Goal: Information Seeking & Learning: Understand process/instructions

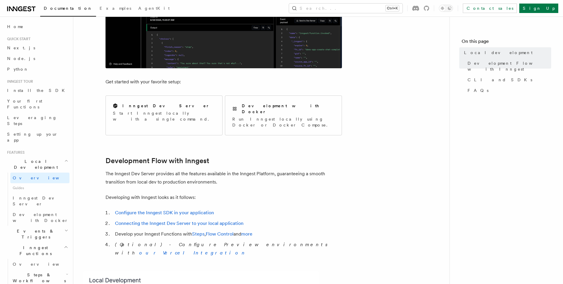
scroll to position [213, 0]
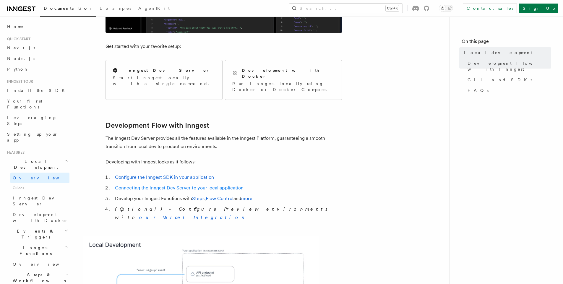
click at [192, 185] on link "Connecting the Inngest Dev Server to your local application" at bounding box center [179, 188] width 129 height 6
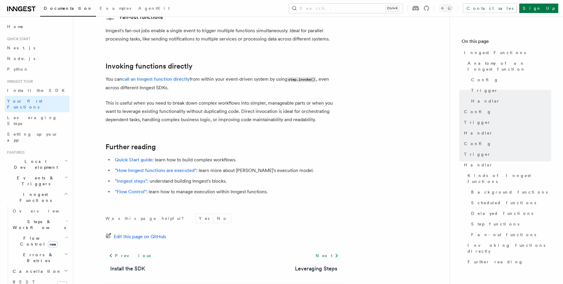
scroll to position [1164, 0]
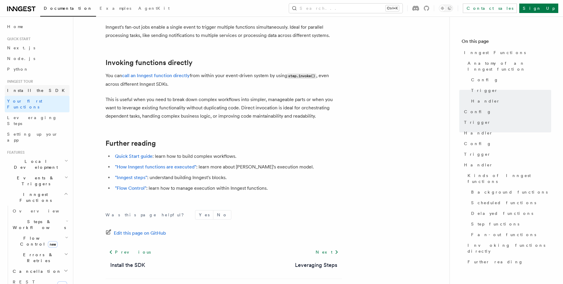
click at [38, 88] on link "Install the SDK" at bounding box center [37, 90] width 65 height 11
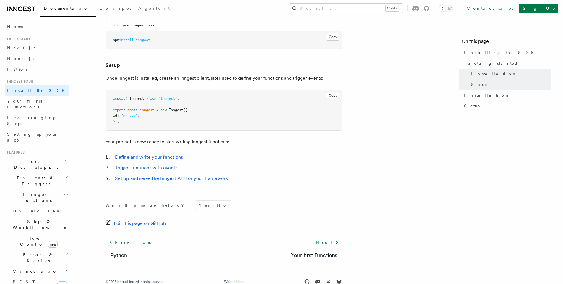
scroll to position [207, 0]
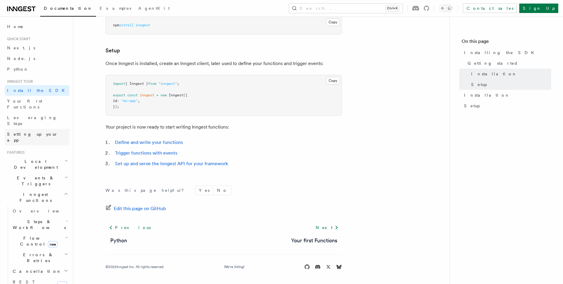
click at [28, 131] on span "Setting up your app" at bounding box center [38, 137] width 62 height 12
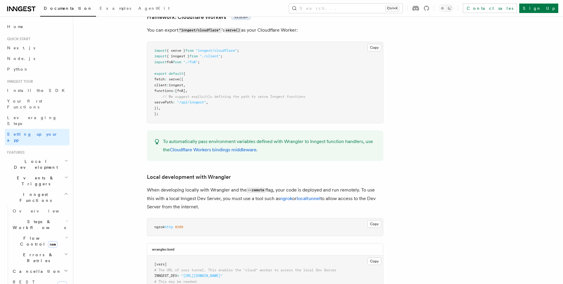
scroll to position [1241, 0]
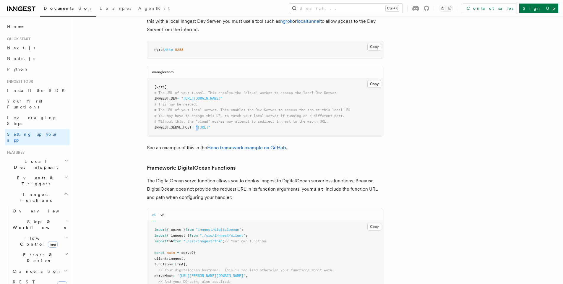
drag, startPoint x: 200, startPoint y: 102, endPoint x: 248, endPoint y: 102, distance: 47.9
click at [210, 125] on span ""http://localhost:8787"" at bounding box center [203, 127] width 14 height 4
drag, startPoint x: 246, startPoint y: 102, endPoint x: 199, endPoint y: 104, distance: 46.4
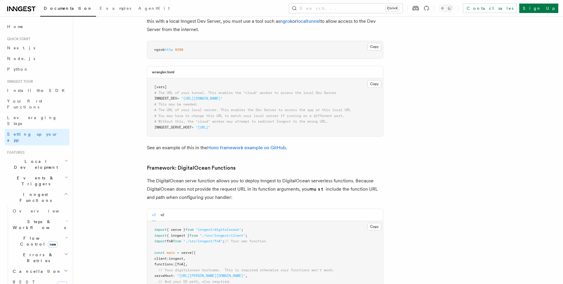
click at [199, 125] on span ""http://localhost:8787"" at bounding box center [203, 127] width 14 height 4
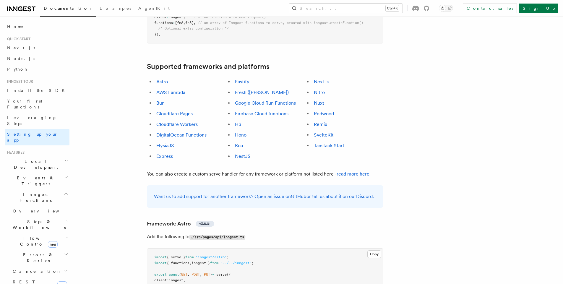
scroll to position [319, 0]
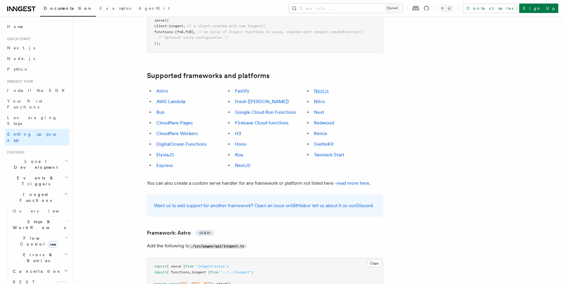
click at [320, 88] on link "Next.js" at bounding box center [321, 91] width 15 height 6
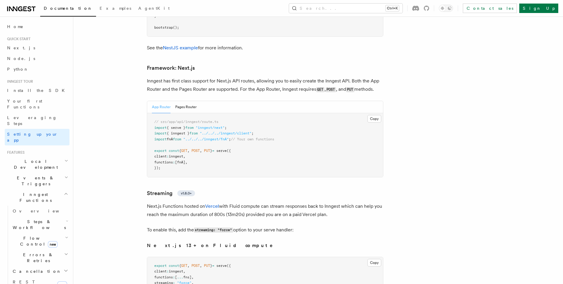
scroll to position [3831, 0]
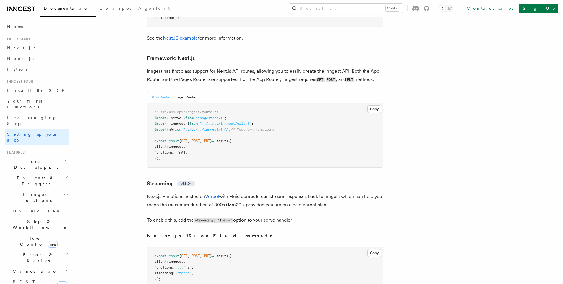
click at [227, 127] on span ""../../../inngest/fnA"" at bounding box center [205, 129] width 45 height 4
click at [229, 127] on span ""../../../inngest/fnA"" at bounding box center [205, 129] width 45 height 4
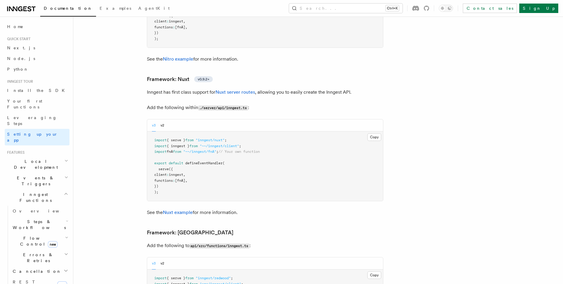
scroll to position [4220, 0]
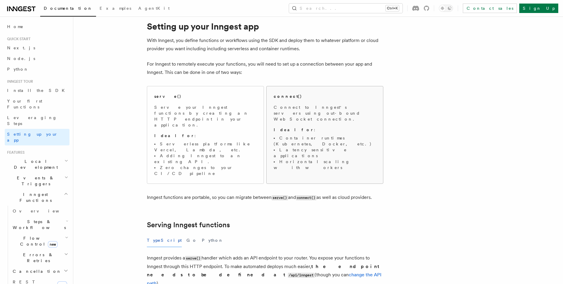
scroll to position [35, 0]
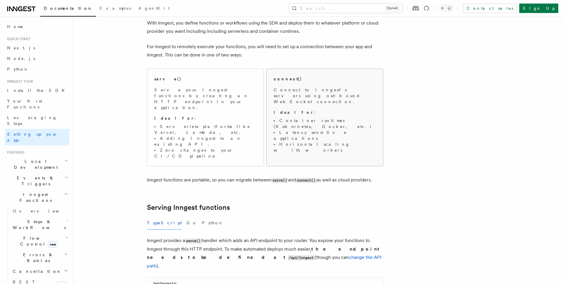
click at [323, 129] on li "Latency sensitive applications" at bounding box center [325, 135] width 102 height 12
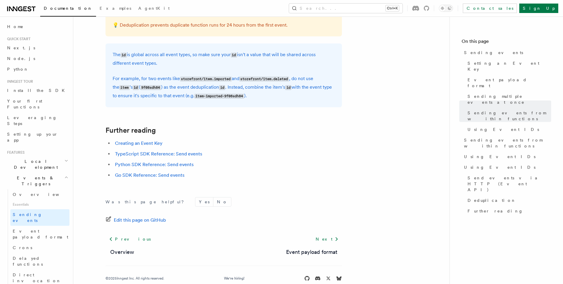
scroll to position [1666, 0]
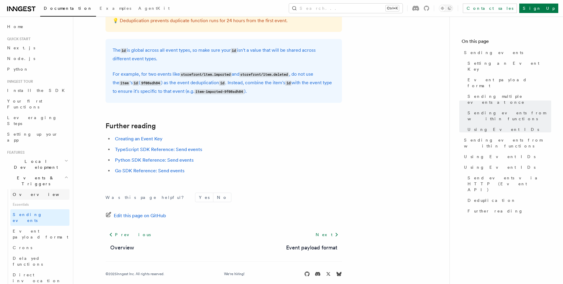
click at [32, 189] on link "Overview" at bounding box center [39, 194] width 59 height 11
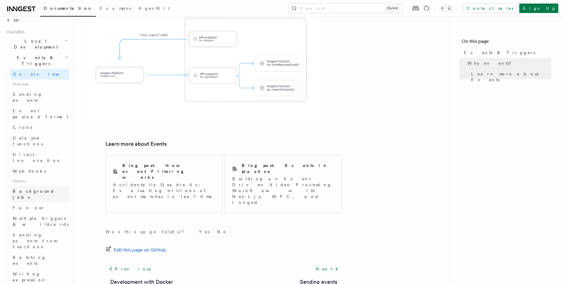
scroll to position [213, 0]
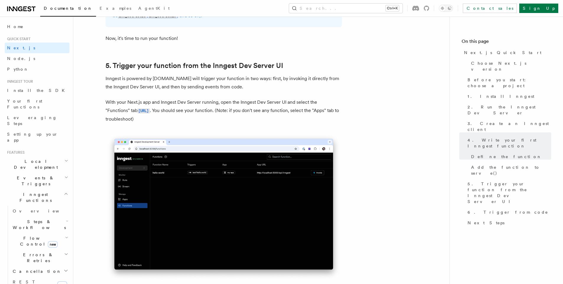
scroll to position [1418, 0]
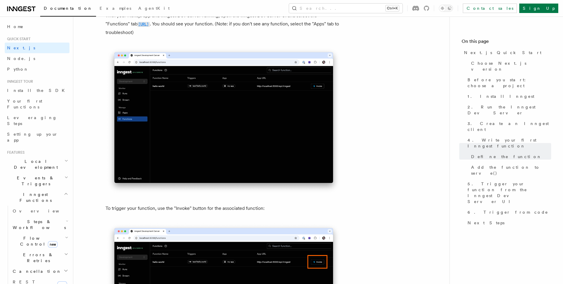
click at [150, 24] on code "http://localhost:8288/functions" at bounding box center [143, 24] width 12 height 5
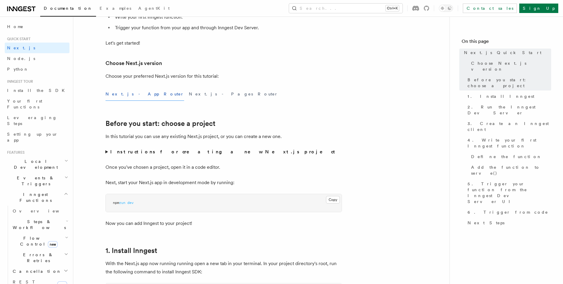
scroll to position [0, 0]
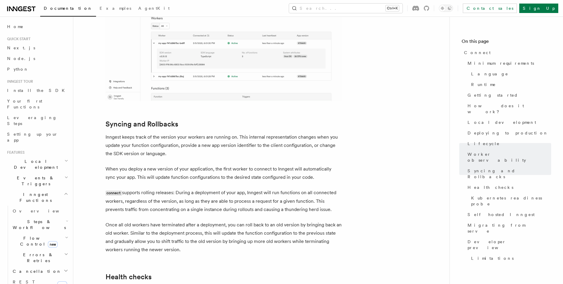
scroll to position [2021, 0]
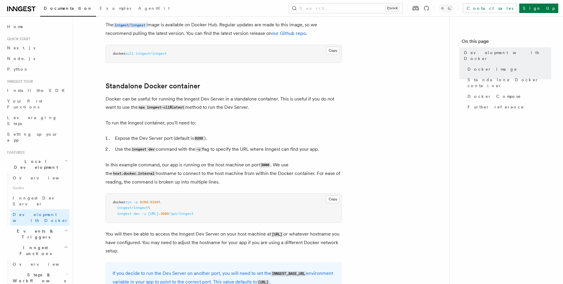
scroll to position [106, 0]
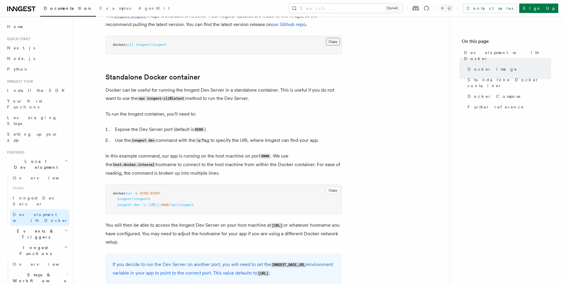
click at [331, 43] on button "Copy Copied" at bounding box center [333, 42] width 14 height 8
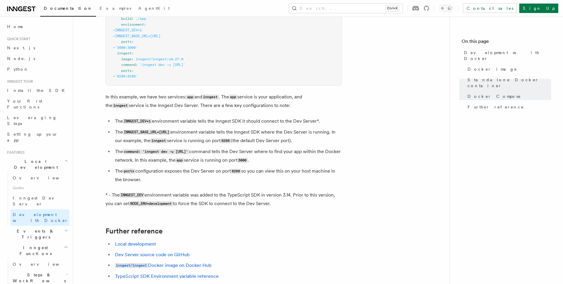
scroll to position [371, 0]
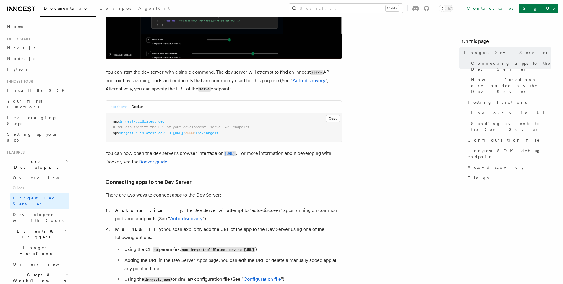
scroll to position [213, 0]
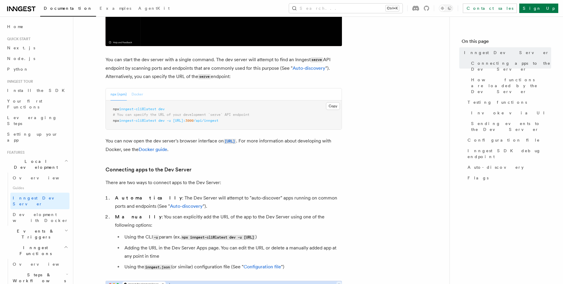
click at [140, 92] on button "Docker" at bounding box center [137, 94] width 12 height 12
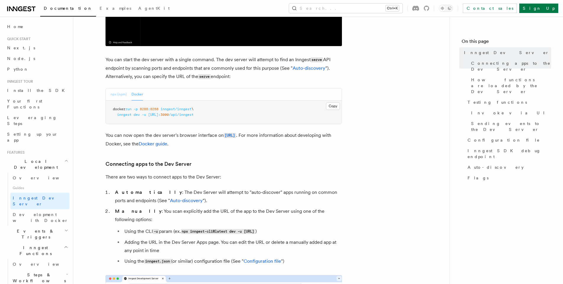
click at [114, 95] on button "npx (npm)" at bounding box center [118, 94] width 16 height 12
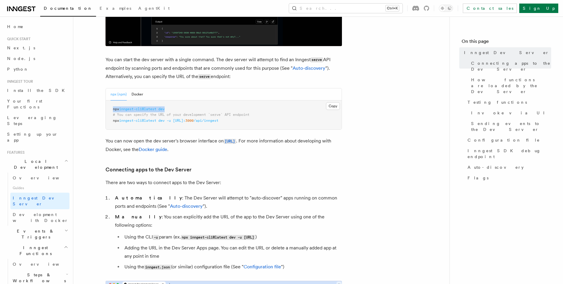
drag, startPoint x: 169, startPoint y: 110, endPoint x: 108, endPoint y: 110, distance: 60.9
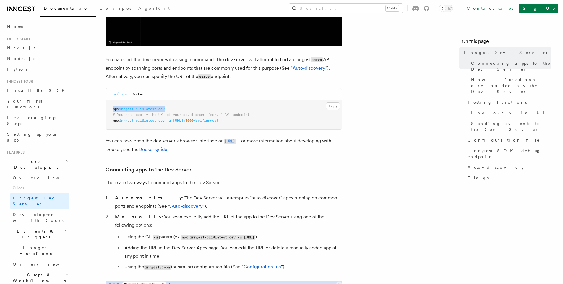
click at [108, 110] on pre "npx inngest-cli@latest dev # You can specify the URL of your development `serve…" at bounding box center [224, 114] width 236 height 29
copy span "npx inngest-cli@latest dev"
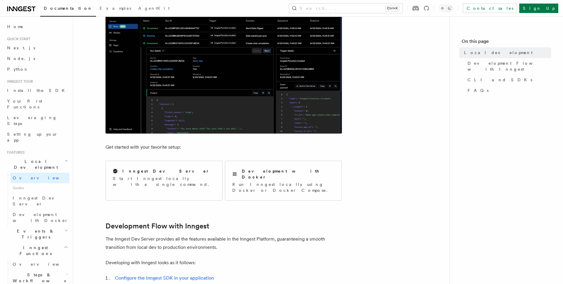
scroll to position [142, 0]
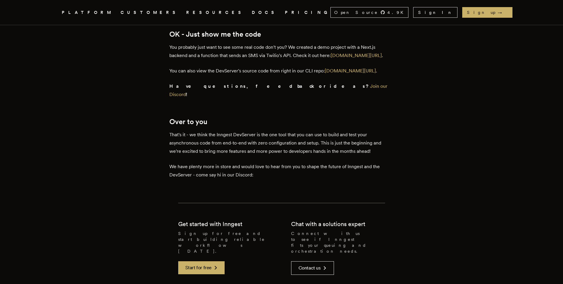
scroll to position [1382, 0]
